Goal: Task Accomplishment & Management: Manage account settings

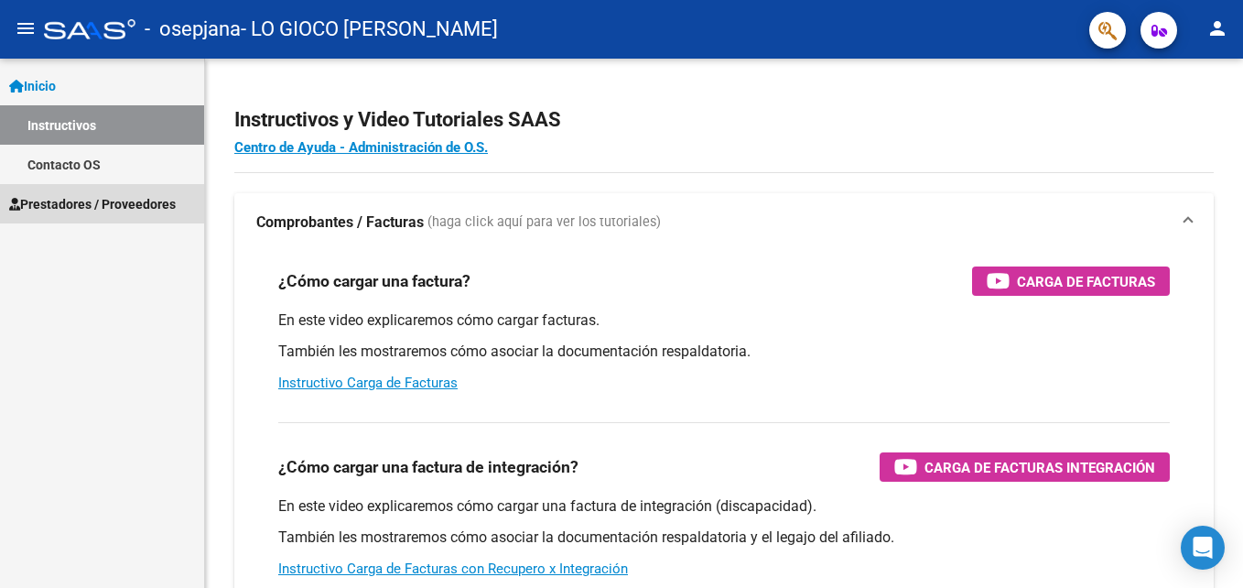
click at [88, 203] on span "Prestadores / Proveedores" at bounding box center [92, 204] width 167 height 20
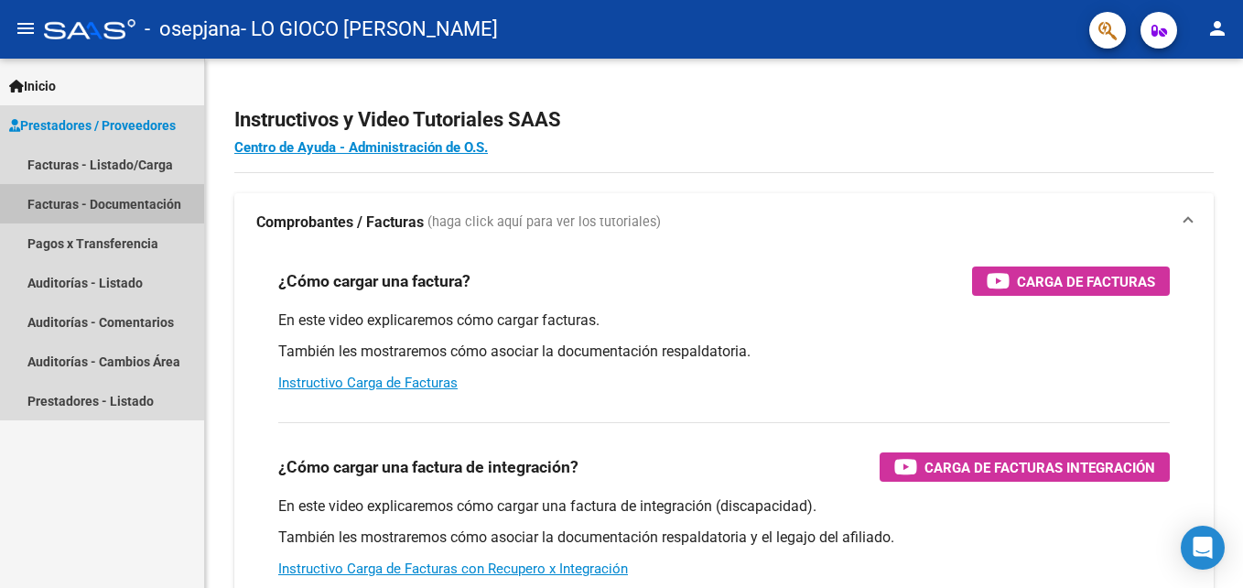
click at [118, 204] on link "Facturas - Documentación" at bounding box center [102, 203] width 204 height 39
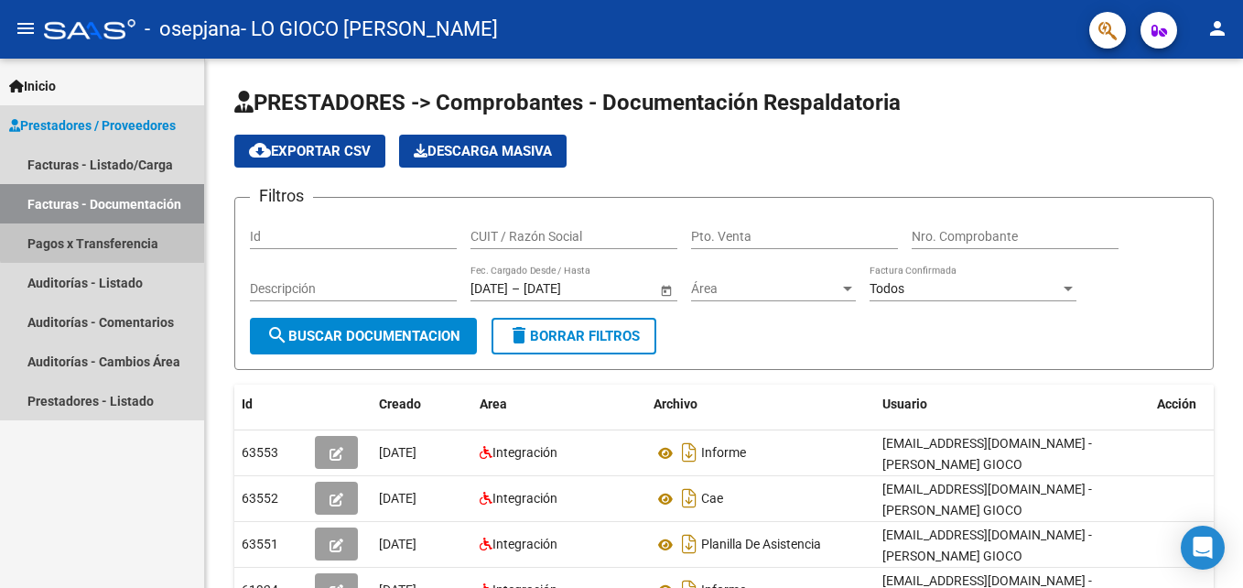
click at [122, 235] on link "Pagos x Transferencia" at bounding box center [102, 242] width 204 height 39
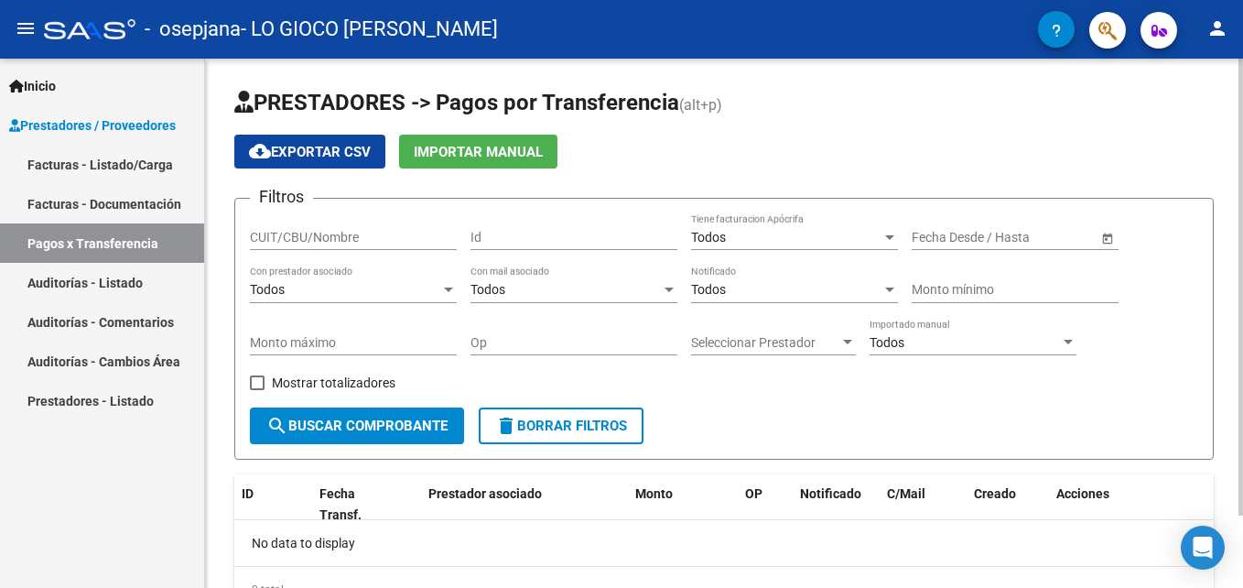
scroll to position [83, 0]
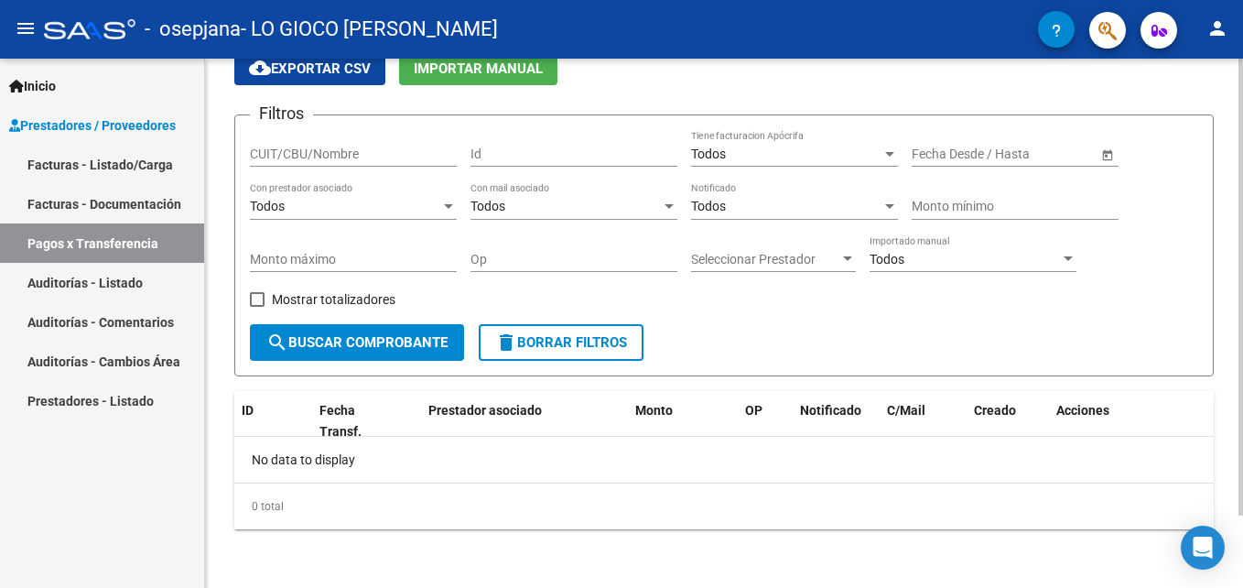
click at [1242, 288] on html "menu - osepjana - LO GIOCO [PERSON_NAME] person Inicio Instructivos Contacto OS…" at bounding box center [621, 294] width 1243 height 588
click at [255, 295] on span at bounding box center [257, 299] width 15 height 15
click at [256, 307] on input "Mostrar totalizadores" at bounding box center [256, 307] width 1 height 1
click at [317, 339] on span "search Buscar Comprobante" at bounding box center [356, 342] width 181 height 16
click at [254, 299] on span at bounding box center [257, 299] width 15 height 15
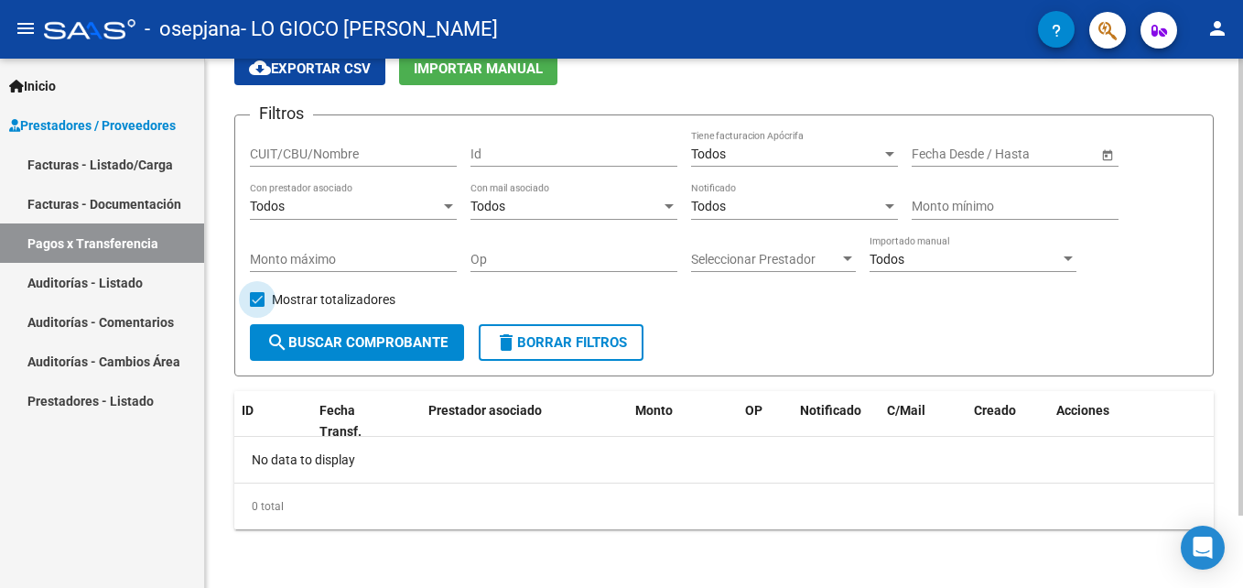
click at [256, 307] on input "Mostrar totalizadores" at bounding box center [256, 307] width 1 height 1
checkbox input "false"
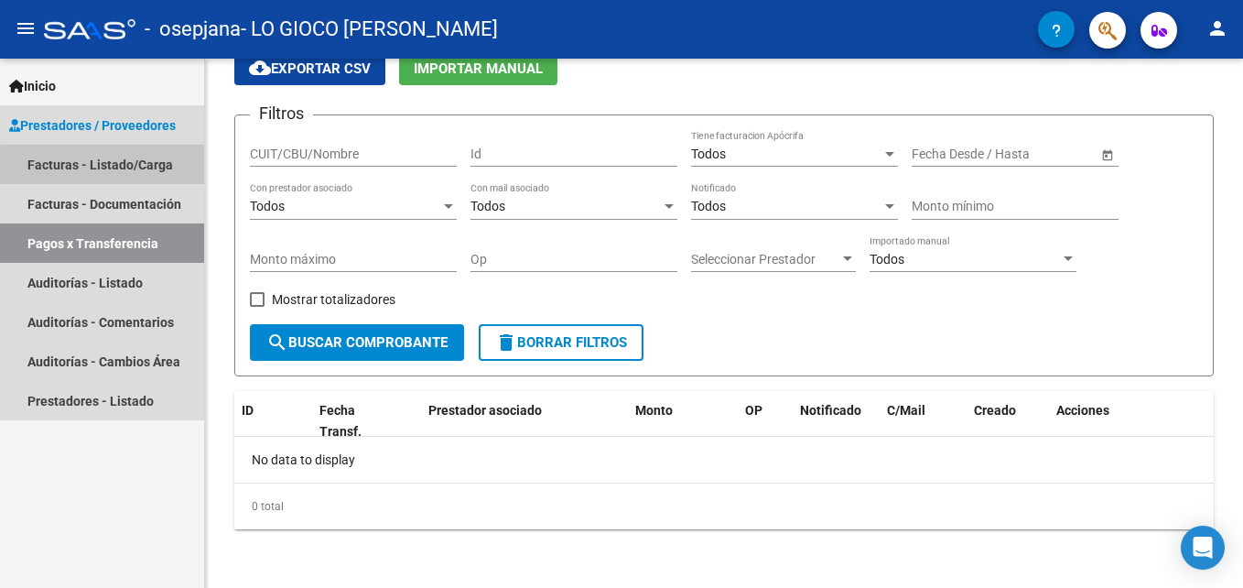
click at [116, 167] on link "Facturas - Listado/Carga" at bounding box center [102, 164] width 204 height 39
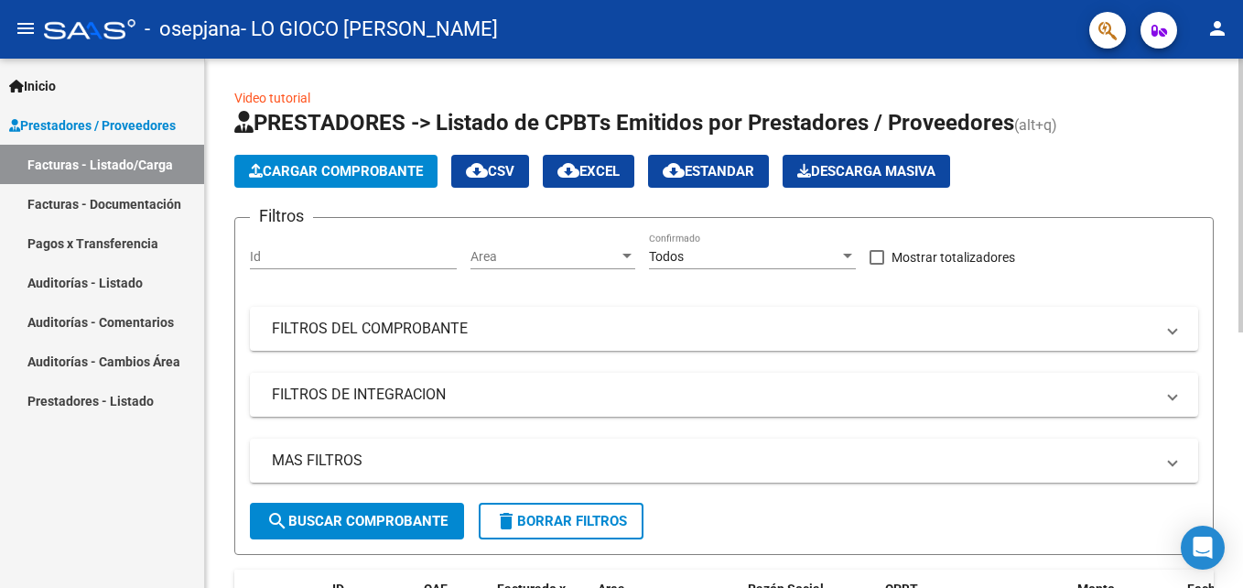
scroll to position [494, 0]
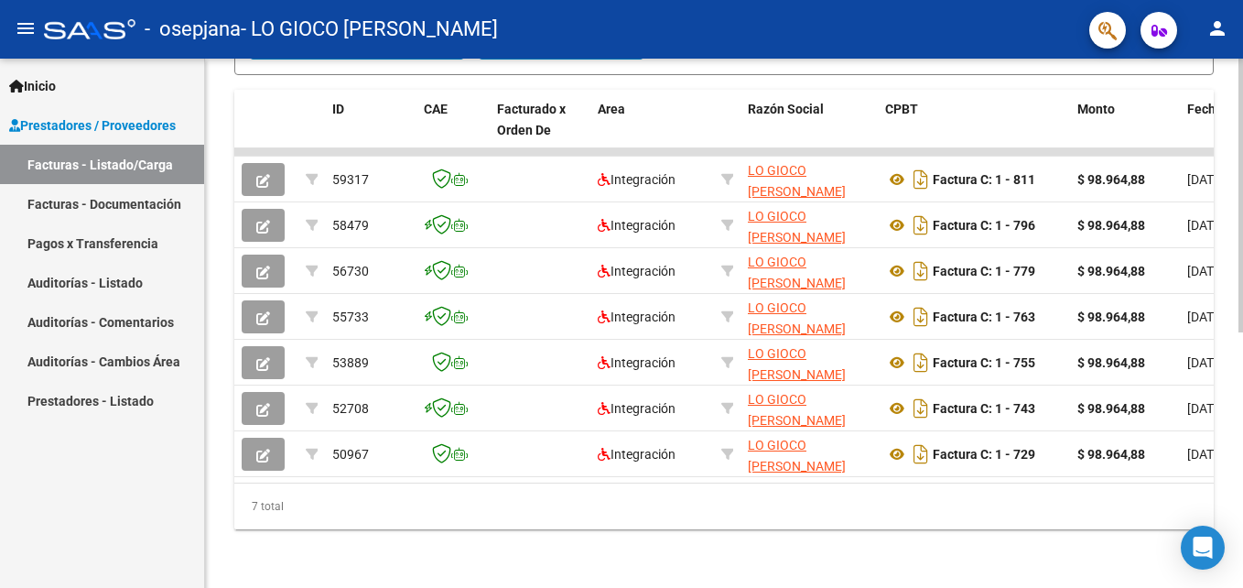
click at [1242, 501] on div at bounding box center [1240, 323] width 5 height 529
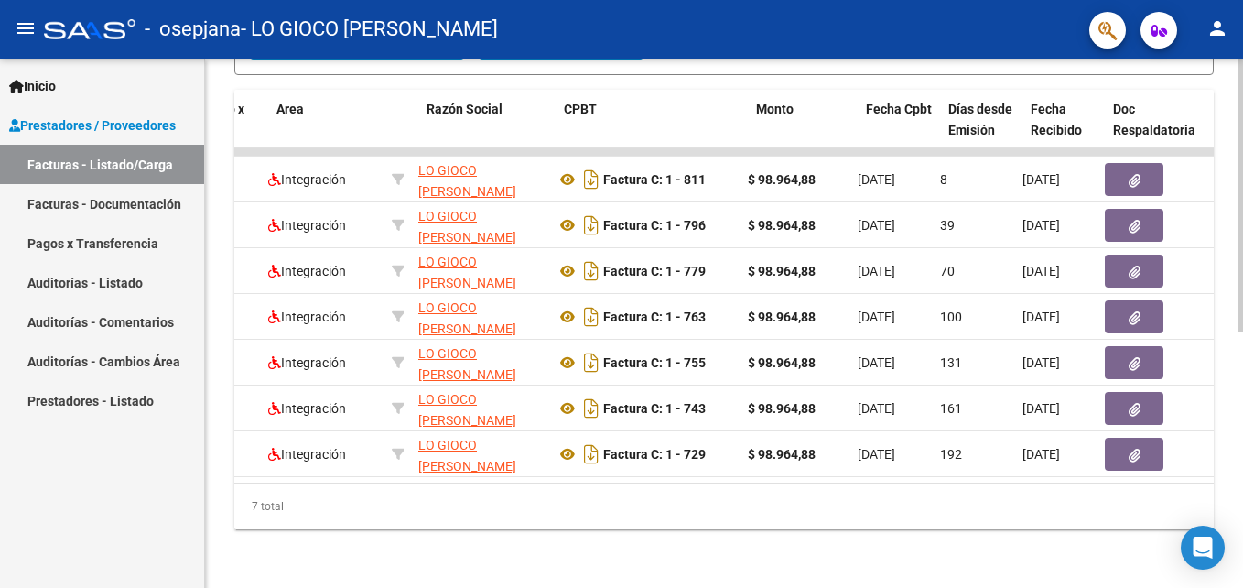
scroll to position [0, 321]
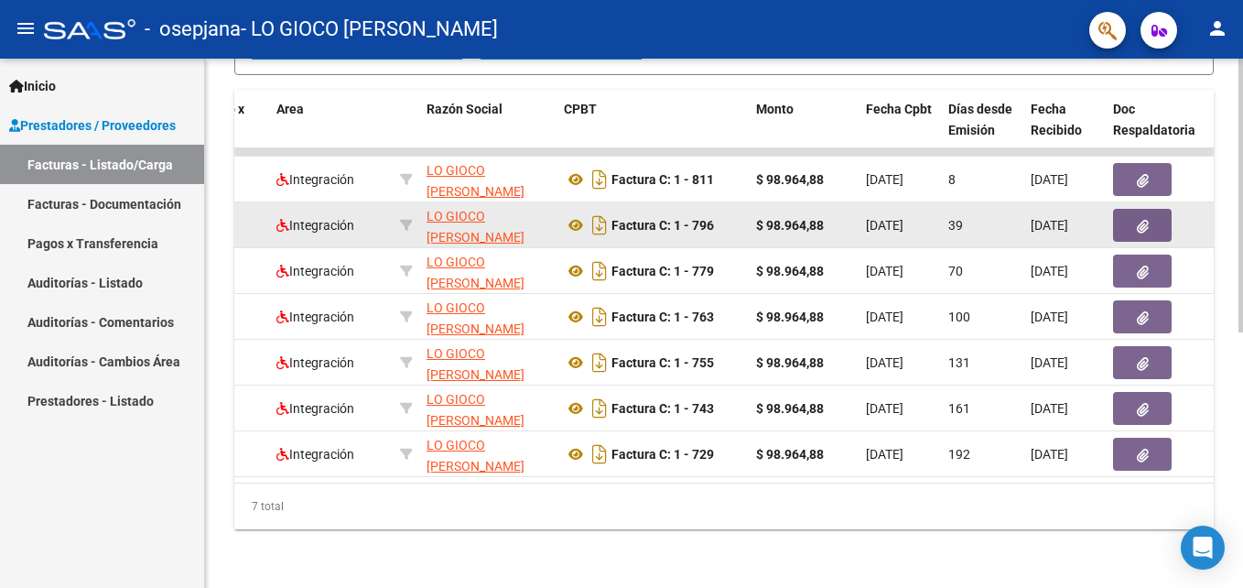
drag, startPoint x: 723, startPoint y: 351, endPoint x: 626, endPoint y: 231, distance: 154.2
click at [626, 231] on datatable-scroller "59317 Integración LO GIOCO [PERSON_NAME] 27303675510 Factura C: 1 - 811 $ 98.96…" at bounding box center [402, 312] width 979 height 329
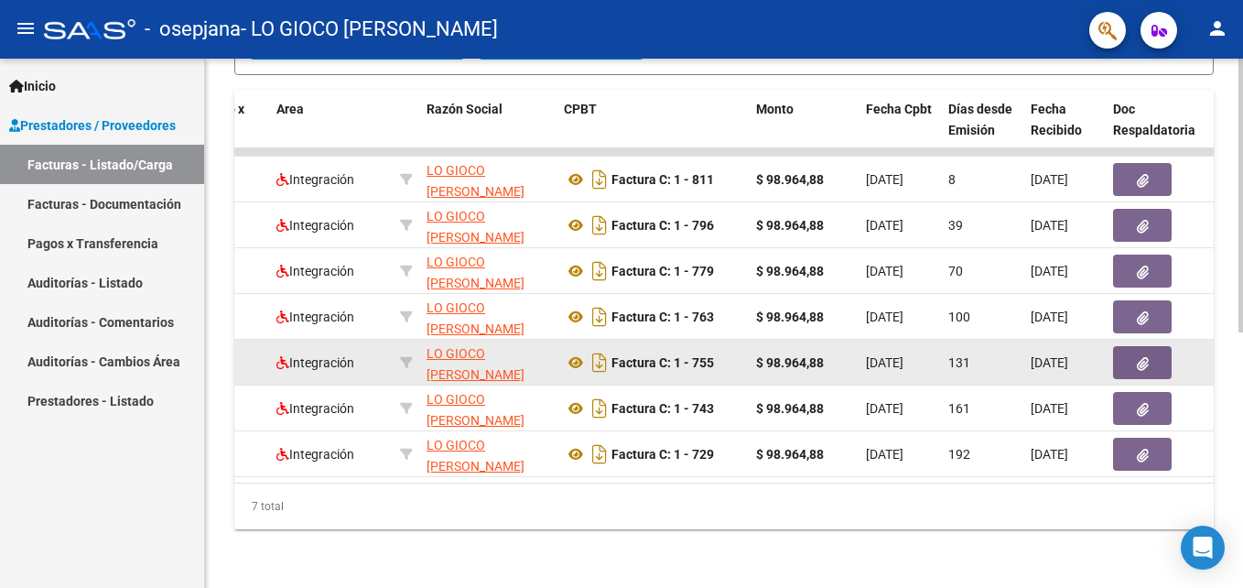
scroll to position [0, 0]
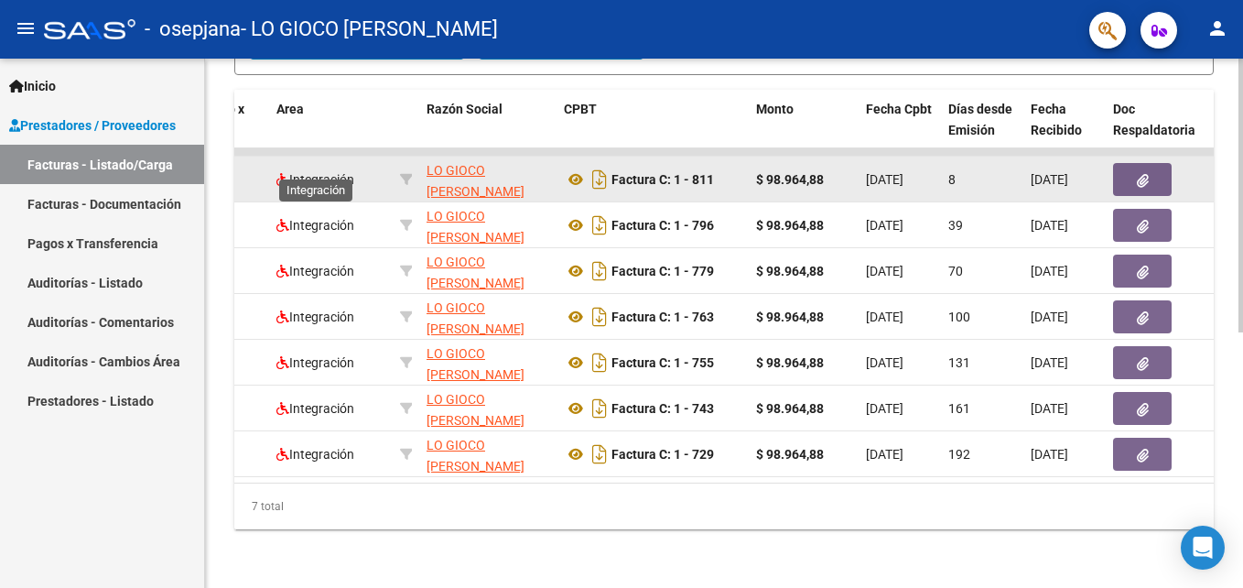
drag, startPoint x: 1098, startPoint y: 345, endPoint x: 289, endPoint y: 166, distance: 828.7
click at [289, 166] on datatable-scroller "59317 Integración LO GIOCO [PERSON_NAME] 27303675510 Factura C: 1 - 811 $ 98.96…" at bounding box center [402, 312] width 979 height 329
drag, startPoint x: 289, startPoint y: 166, endPoint x: 455, endPoint y: 170, distance: 165.7
copy datatable-scroller "Loremipsumd SI AMETC ADIPISC 36618134275 Elitsed D: 1 - 964 $ 08.725,08 48/11/2…"
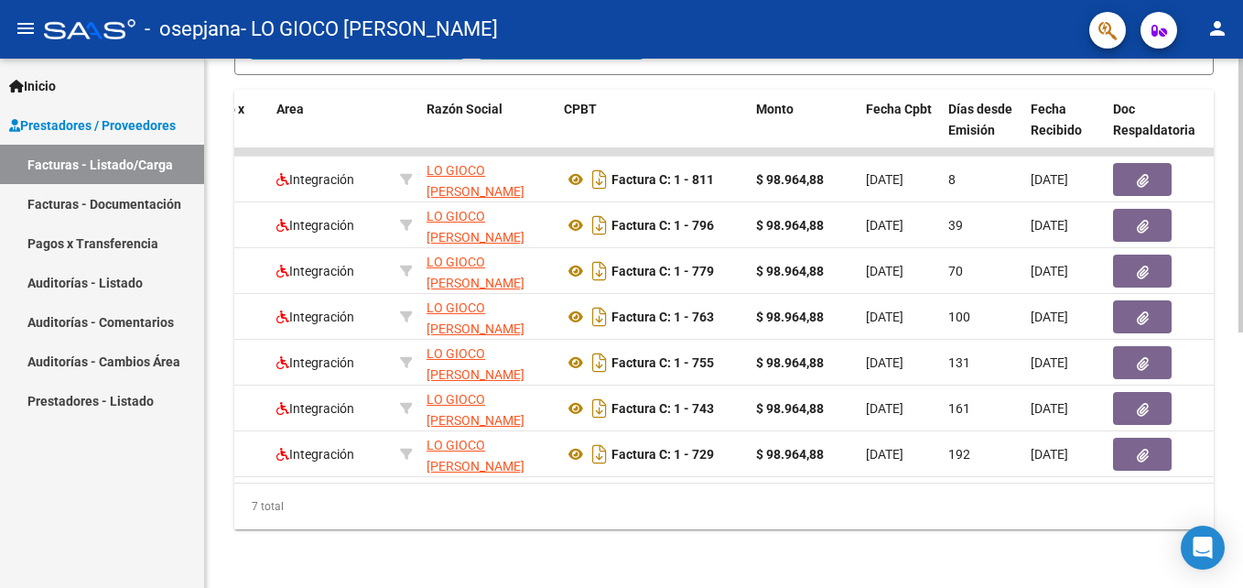
click at [792, 486] on div "7 total" at bounding box center [723, 506] width 979 height 46
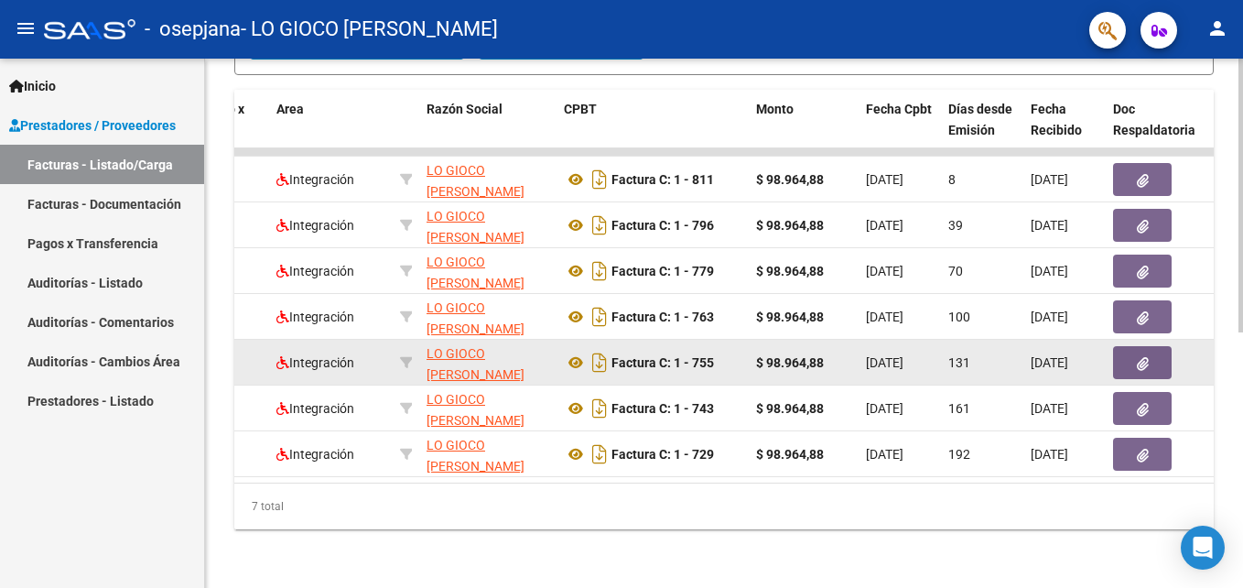
drag, startPoint x: 617, startPoint y: 347, endPoint x: 932, endPoint y: 344, distance: 314.9
drag, startPoint x: 932, startPoint y: 344, endPoint x: 906, endPoint y: 345, distance: 25.6
copy div "Factura C: 1 - 755 $ 98.964,88 [DATE]"
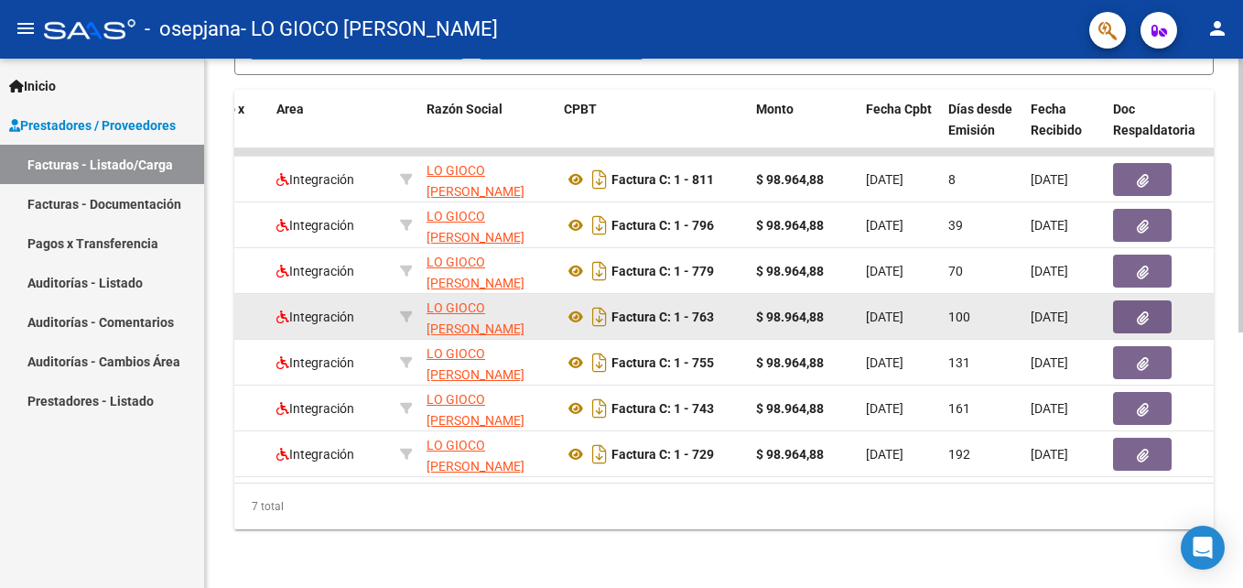
drag, startPoint x: 617, startPoint y: 300, endPoint x: 720, endPoint y: 295, distance: 103.6
click at [720, 302] on div "Factura C: 1 - 763" at bounding box center [653, 316] width 178 height 29
drag, startPoint x: 720, startPoint y: 295, endPoint x: 697, endPoint y: 305, distance: 25.0
drag, startPoint x: 697, startPoint y: 305, endPoint x: 687, endPoint y: 306, distance: 10.1
click at [687, 309] on strong "Factura C: 1 - 763" at bounding box center [662, 316] width 103 height 15
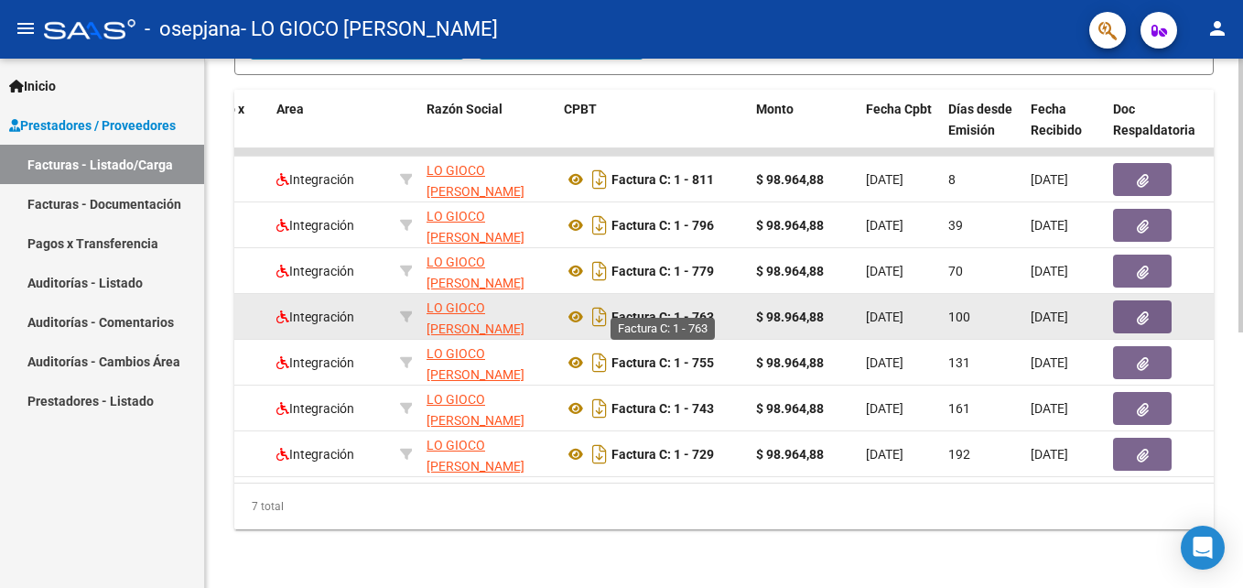
drag, startPoint x: 715, startPoint y: 305, endPoint x: 615, endPoint y: 307, distance: 99.8
click at [615, 309] on strong "Factura C: 1 - 763" at bounding box center [662, 316] width 103 height 15
drag, startPoint x: 615, startPoint y: 307, endPoint x: 630, endPoint y: 305, distance: 14.8
copy strong "Factura C: 1 - 763"
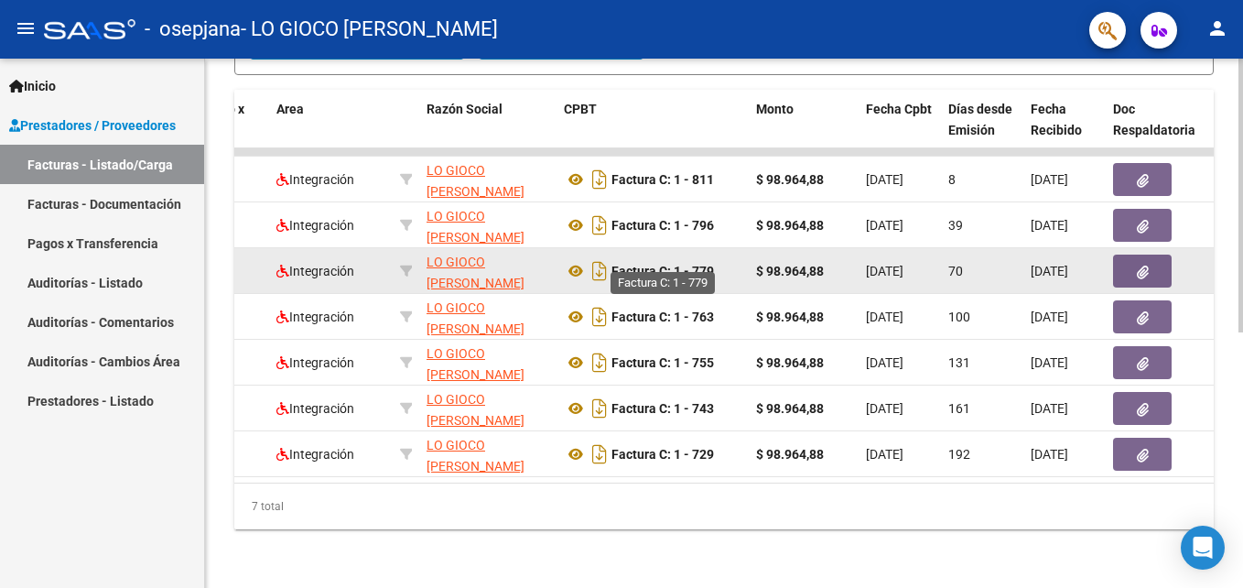
drag, startPoint x: 615, startPoint y: 254, endPoint x: 716, endPoint y: 255, distance: 100.7
click at [714, 264] on strong "Factura C: 1 - 779" at bounding box center [662, 271] width 103 height 15
drag, startPoint x: 716, startPoint y: 255, endPoint x: 696, endPoint y: 254, distance: 20.2
copy strong "Factura C: 1 - 779"
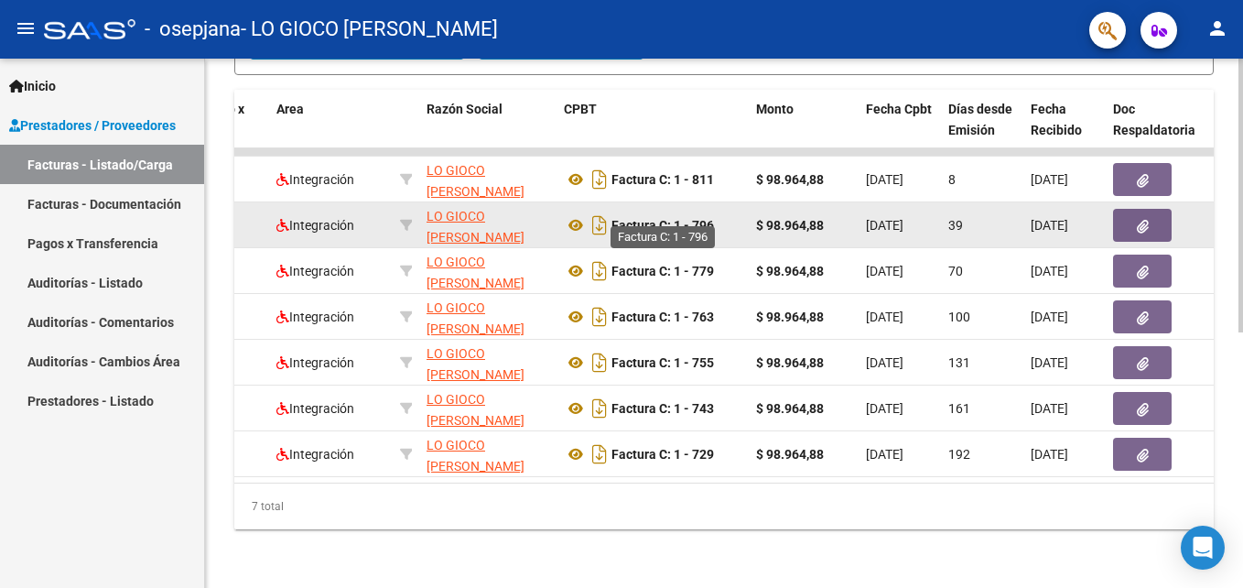
drag, startPoint x: 713, startPoint y: 211, endPoint x: 615, endPoint y: 215, distance: 98.0
click at [615, 218] on strong "Factura C: 1 - 796" at bounding box center [662, 225] width 103 height 15
drag, startPoint x: 615, startPoint y: 215, endPoint x: 633, endPoint y: 213, distance: 18.4
copy strong "Factura C: 1 - 796"
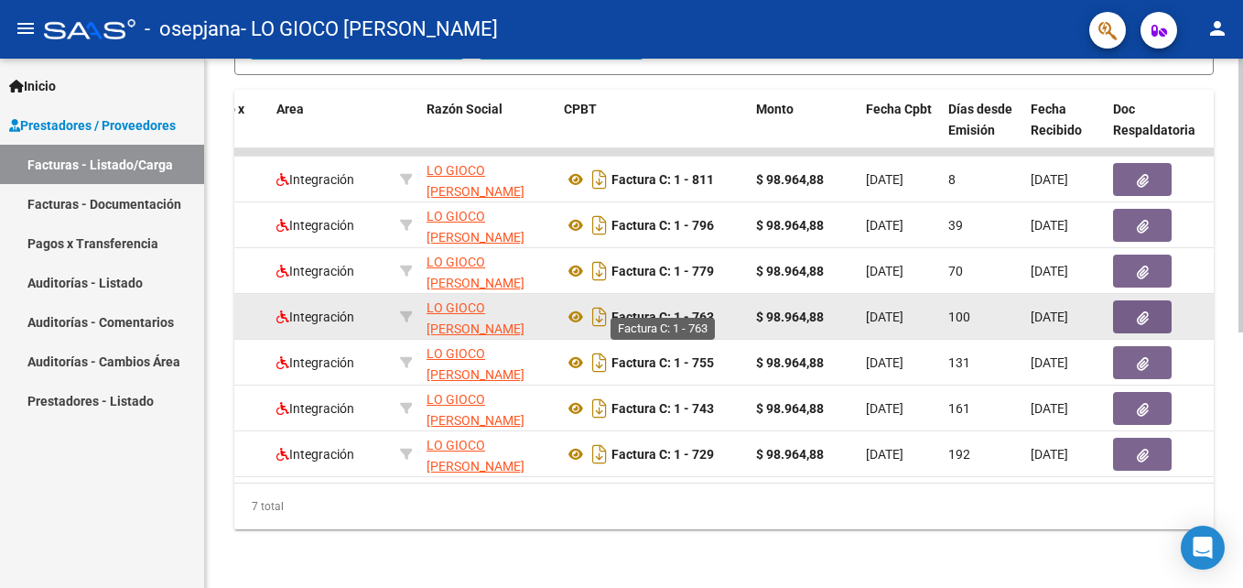
drag, startPoint x: 616, startPoint y: 301, endPoint x: 713, endPoint y: 300, distance: 97.0
click at [713, 309] on strong "Factura C: 1 - 763" at bounding box center [662, 316] width 103 height 15
drag, startPoint x: 713, startPoint y: 300, endPoint x: 687, endPoint y: 302, distance: 25.7
copy strong "Factura C: 1 - 763"
